Goal: Register for event/course

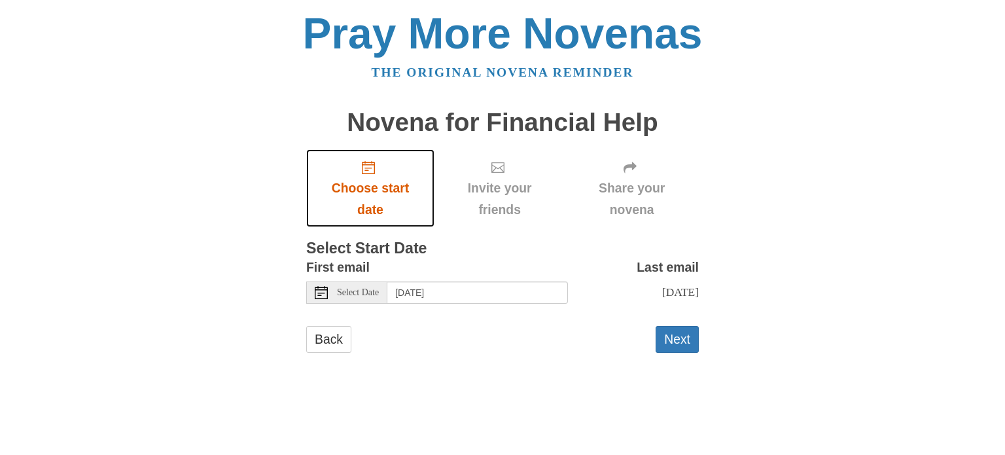
drag, startPoint x: 370, startPoint y: 198, endPoint x: 307, endPoint y: 190, distance: 64.0
click at [307, 190] on link "Choose start date" at bounding box center [370, 188] width 128 height 78
click at [340, 185] on span "Choose start date" at bounding box center [370, 198] width 102 height 43
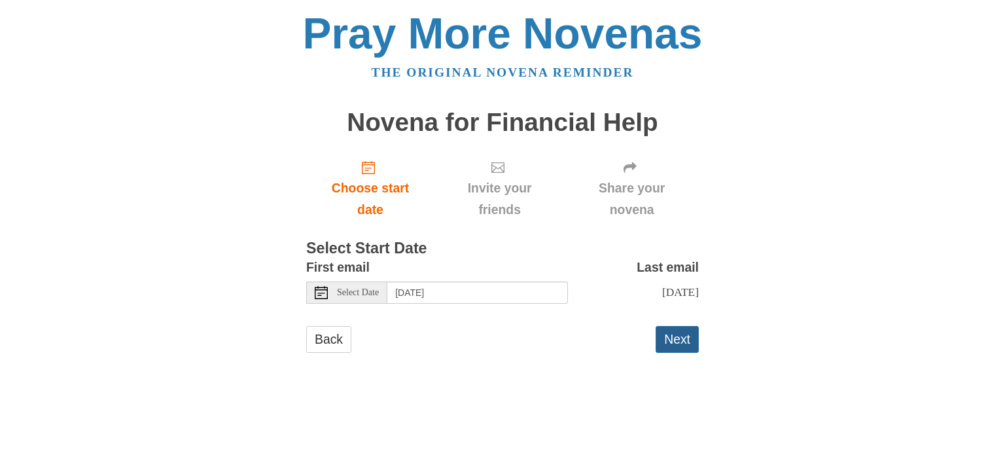
click at [670, 337] on button "Next" at bounding box center [676, 339] width 43 height 27
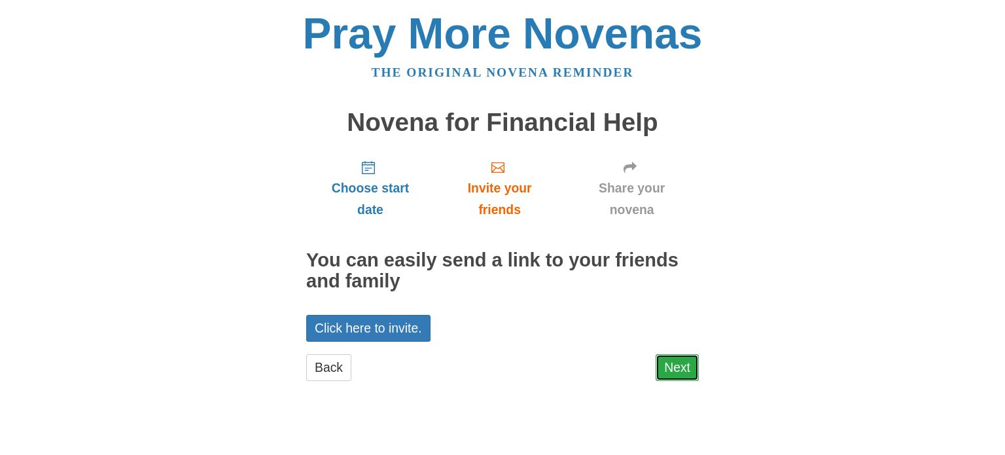
click at [666, 364] on link "Next" at bounding box center [676, 367] width 43 height 27
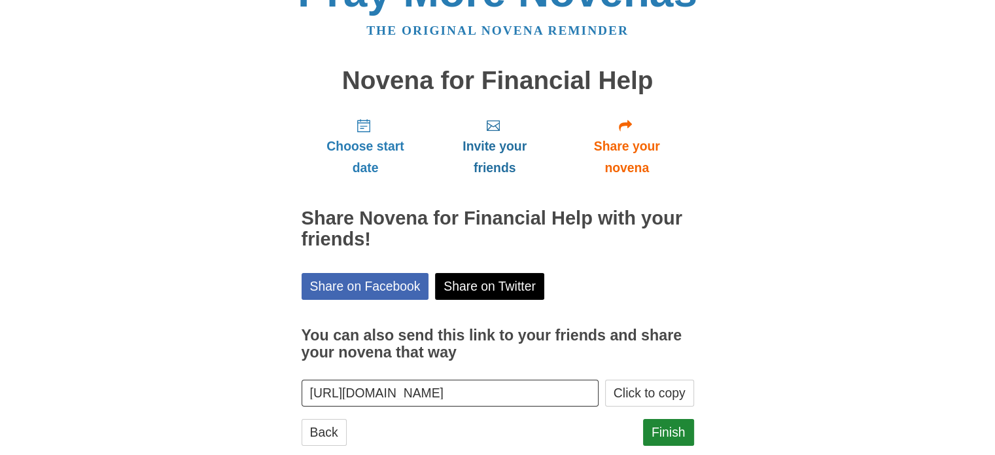
scroll to position [70, 0]
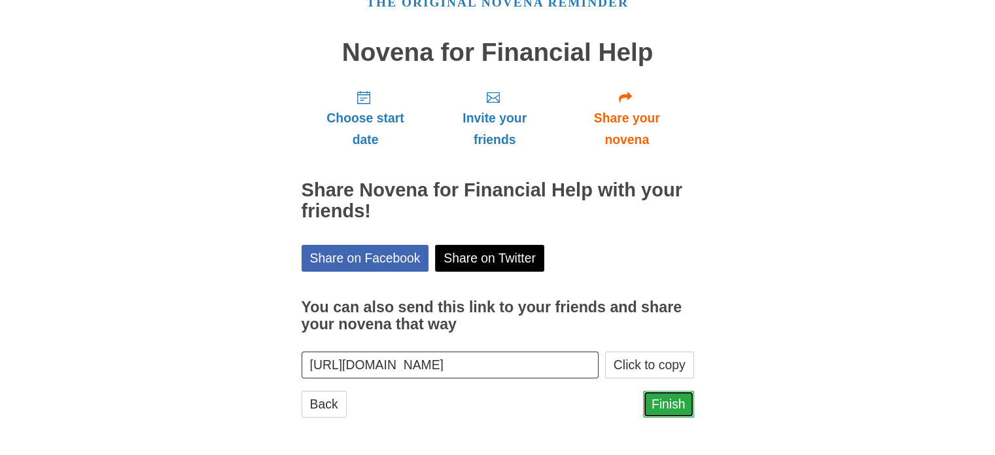
click at [659, 400] on link "Finish" at bounding box center [668, 403] width 51 height 27
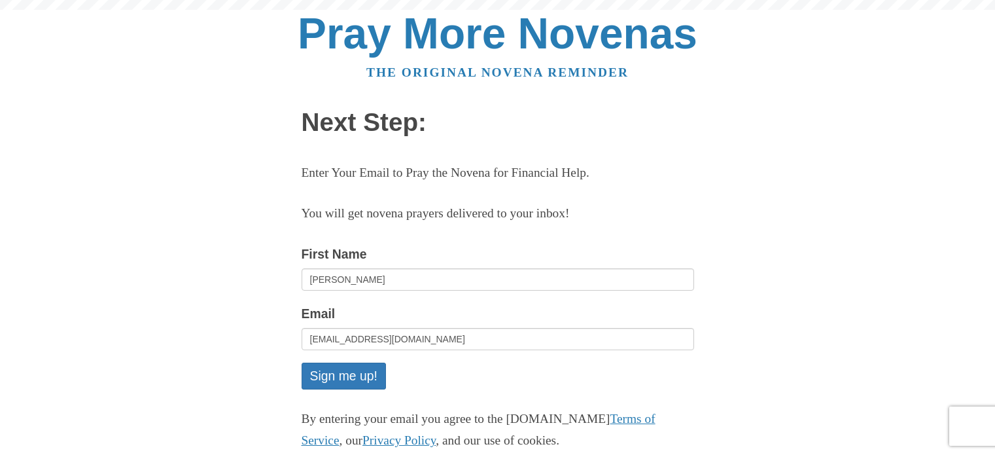
scroll to position [131, 0]
